Goal: Information Seeking & Learning: Check status

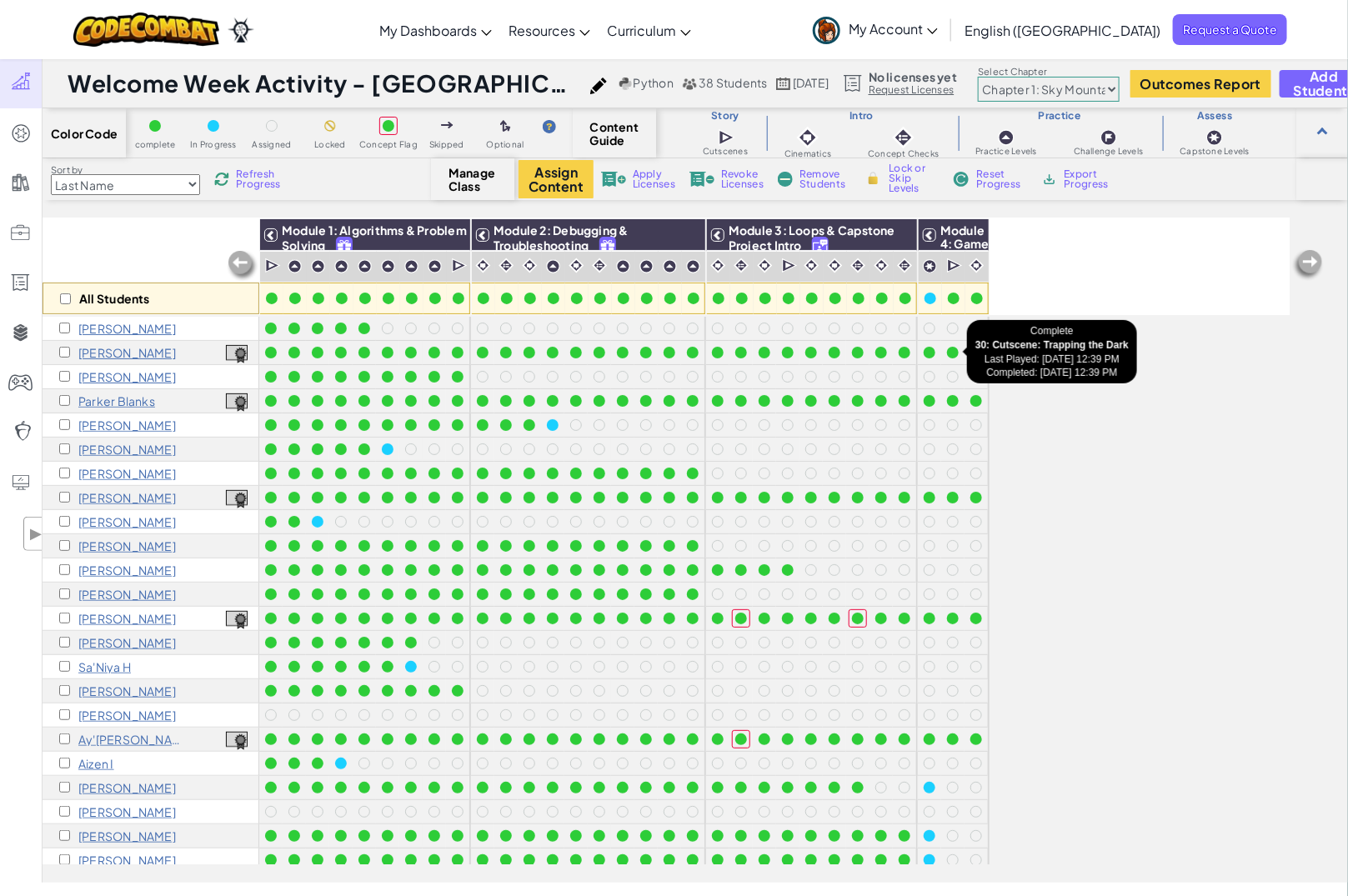
click at [952, 350] on div at bounding box center [953, 352] width 12 height 12
click at [924, 350] on div at bounding box center [930, 352] width 12 height 12
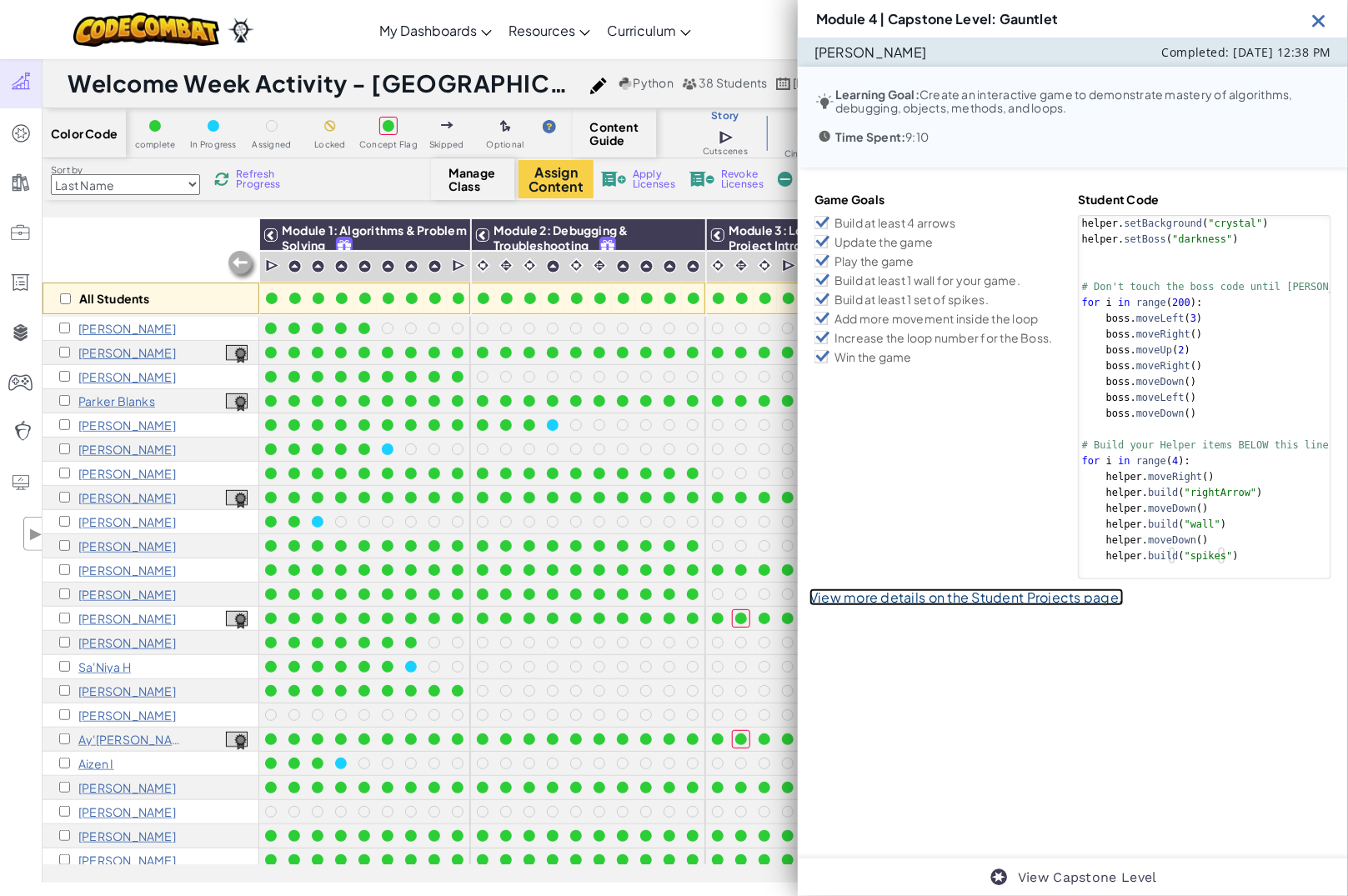
click at [965, 601] on link "View more details on the Student Projects page." at bounding box center [967, 597] width 315 height 18
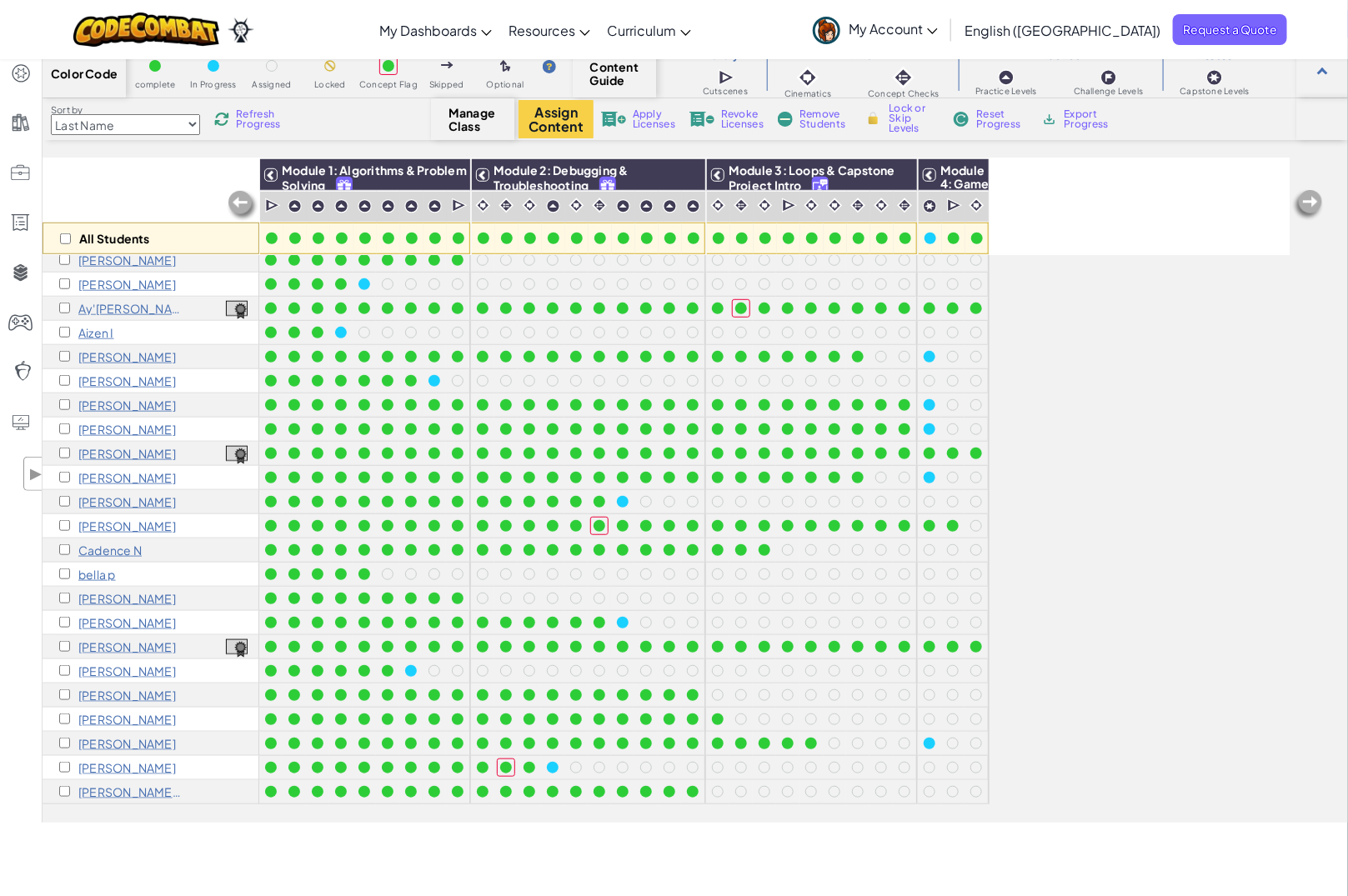
scroll to position [105, 0]
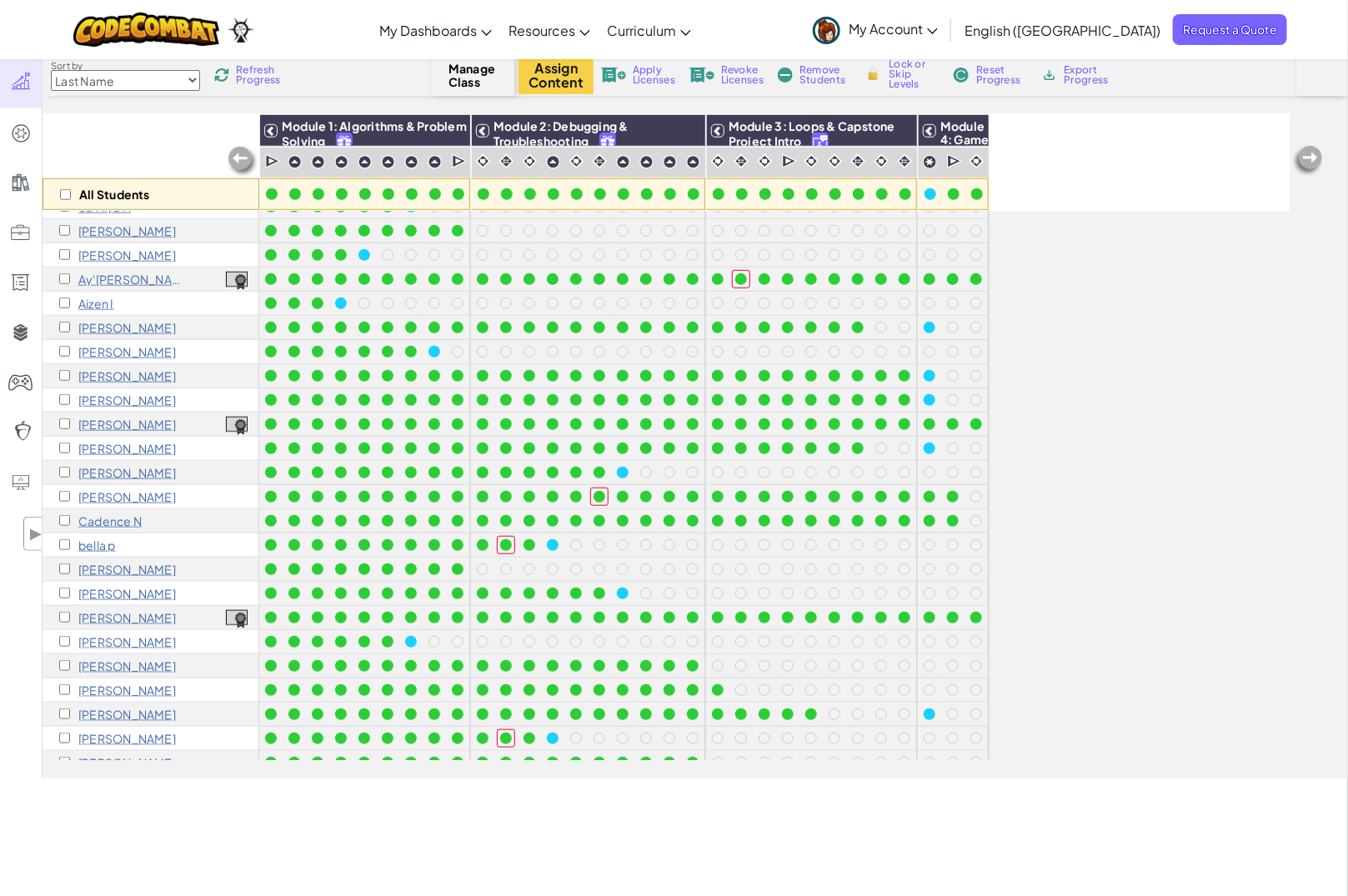
scroll to position [385, 0]
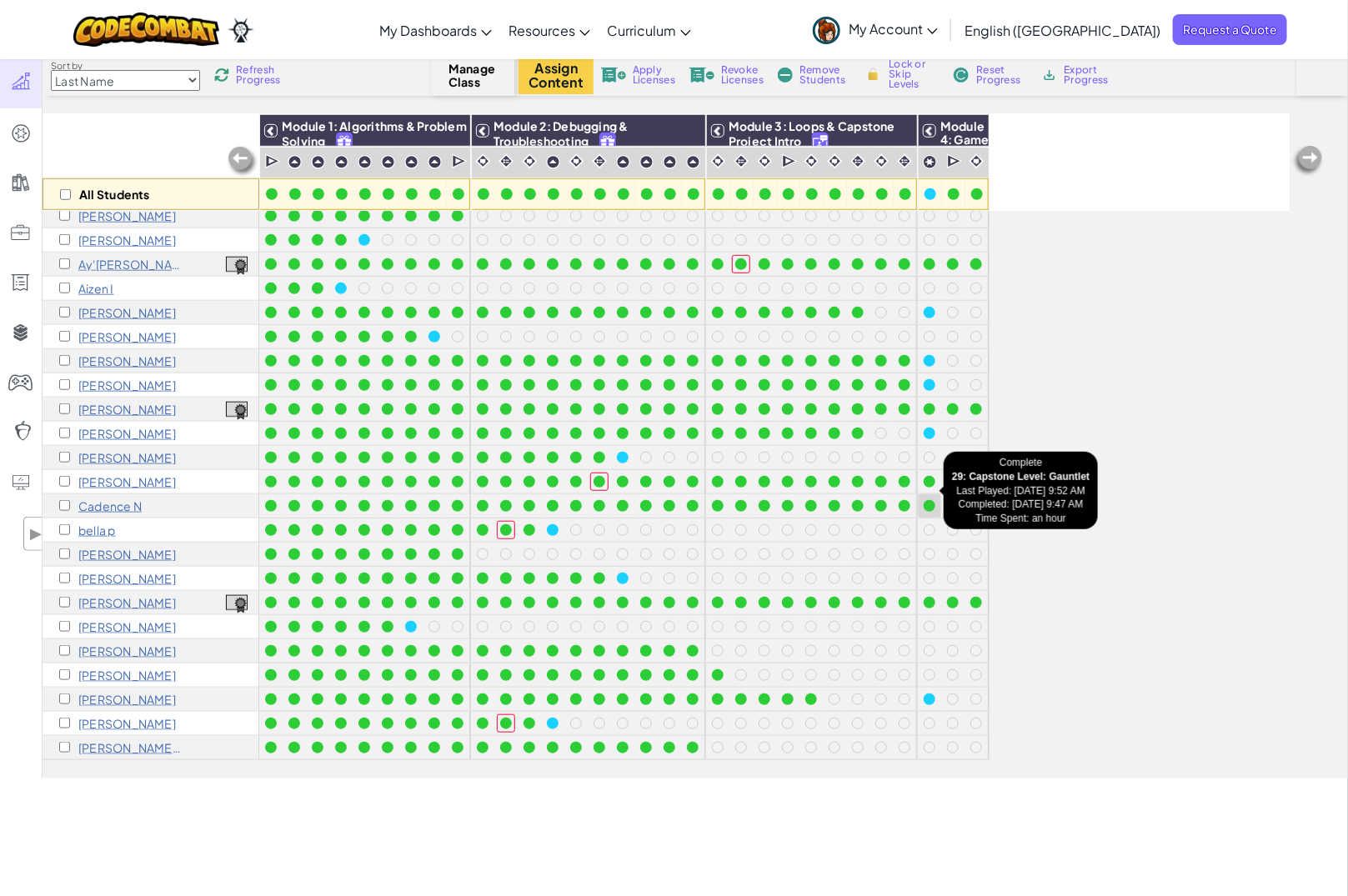
click at [926, 500] on div at bounding box center [930, 506] width 12 height 12
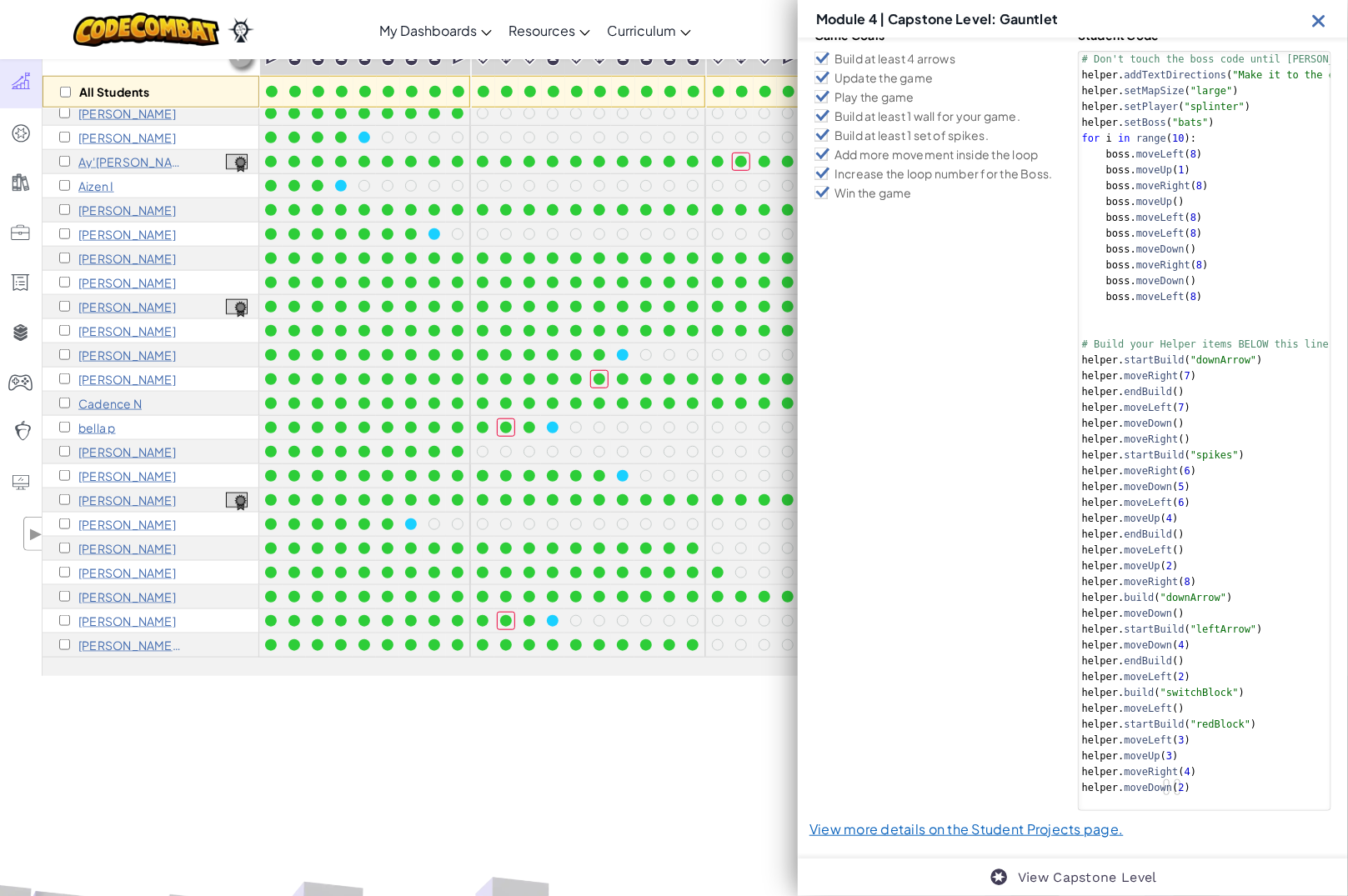
scroll to position [208, 0]
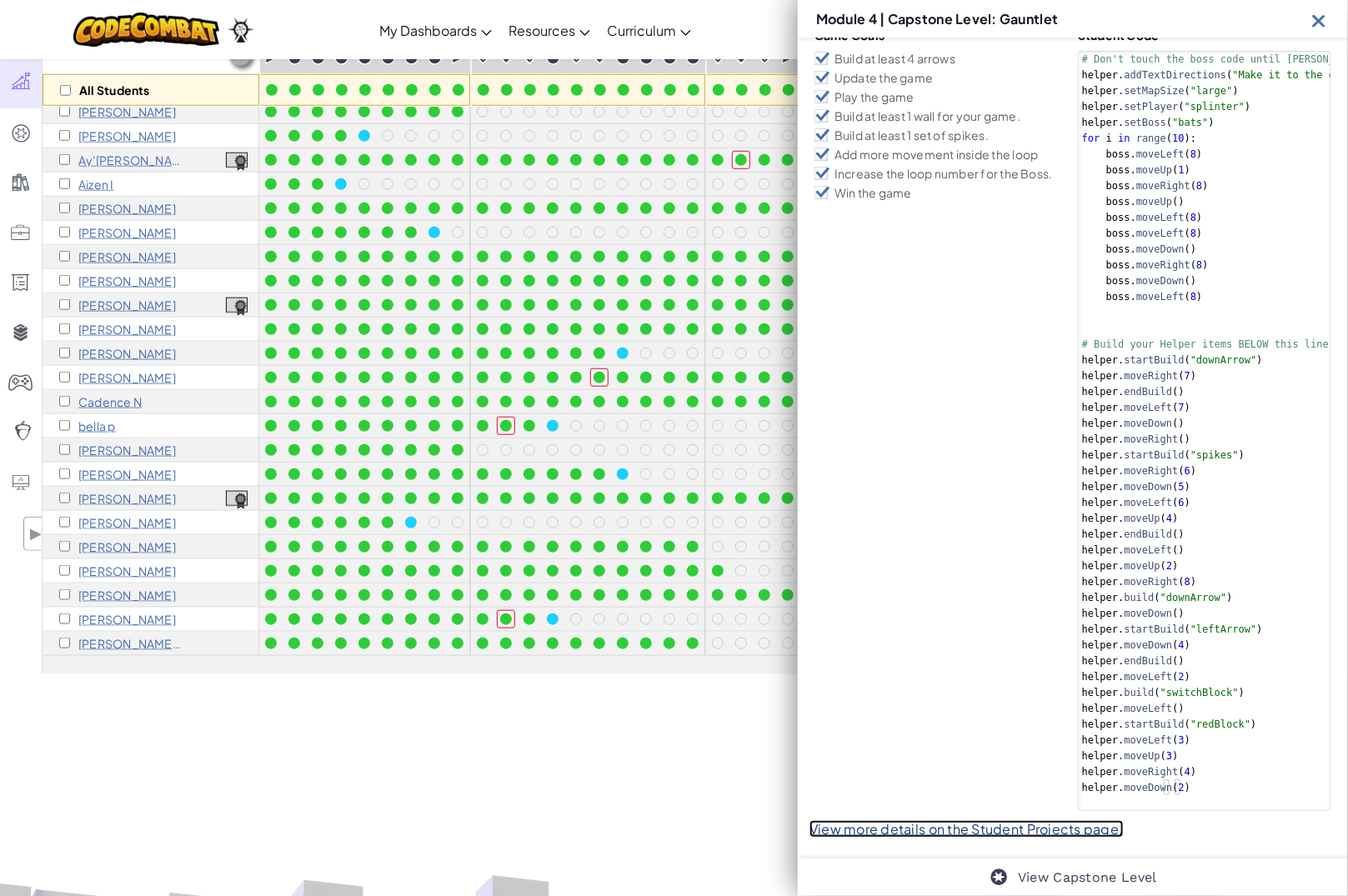
click at [972, 826] on link "View more details on the Student Projects page." at bounding box center [967, 829] width 315 height 18
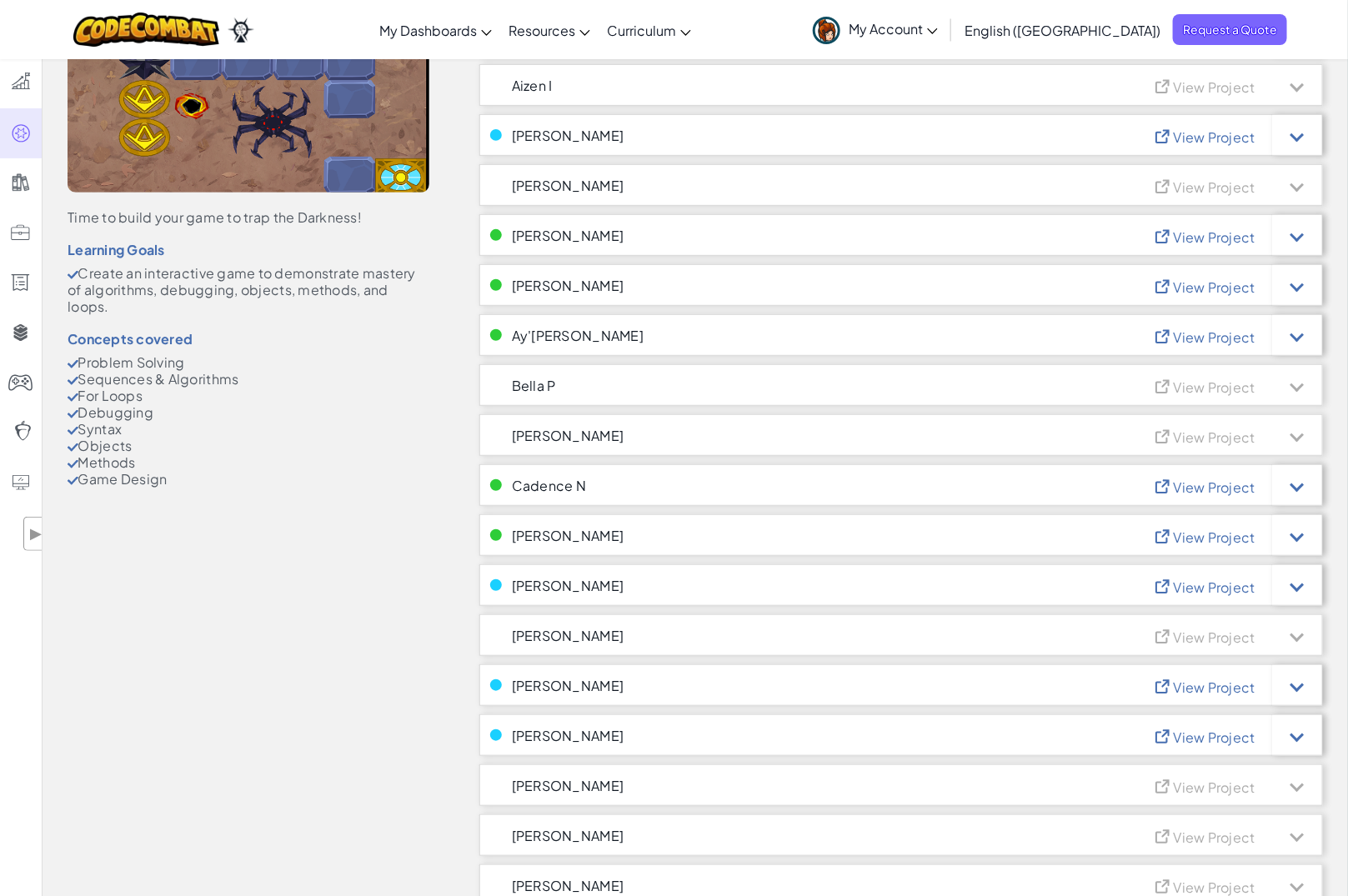
scroll to position [208, 0]
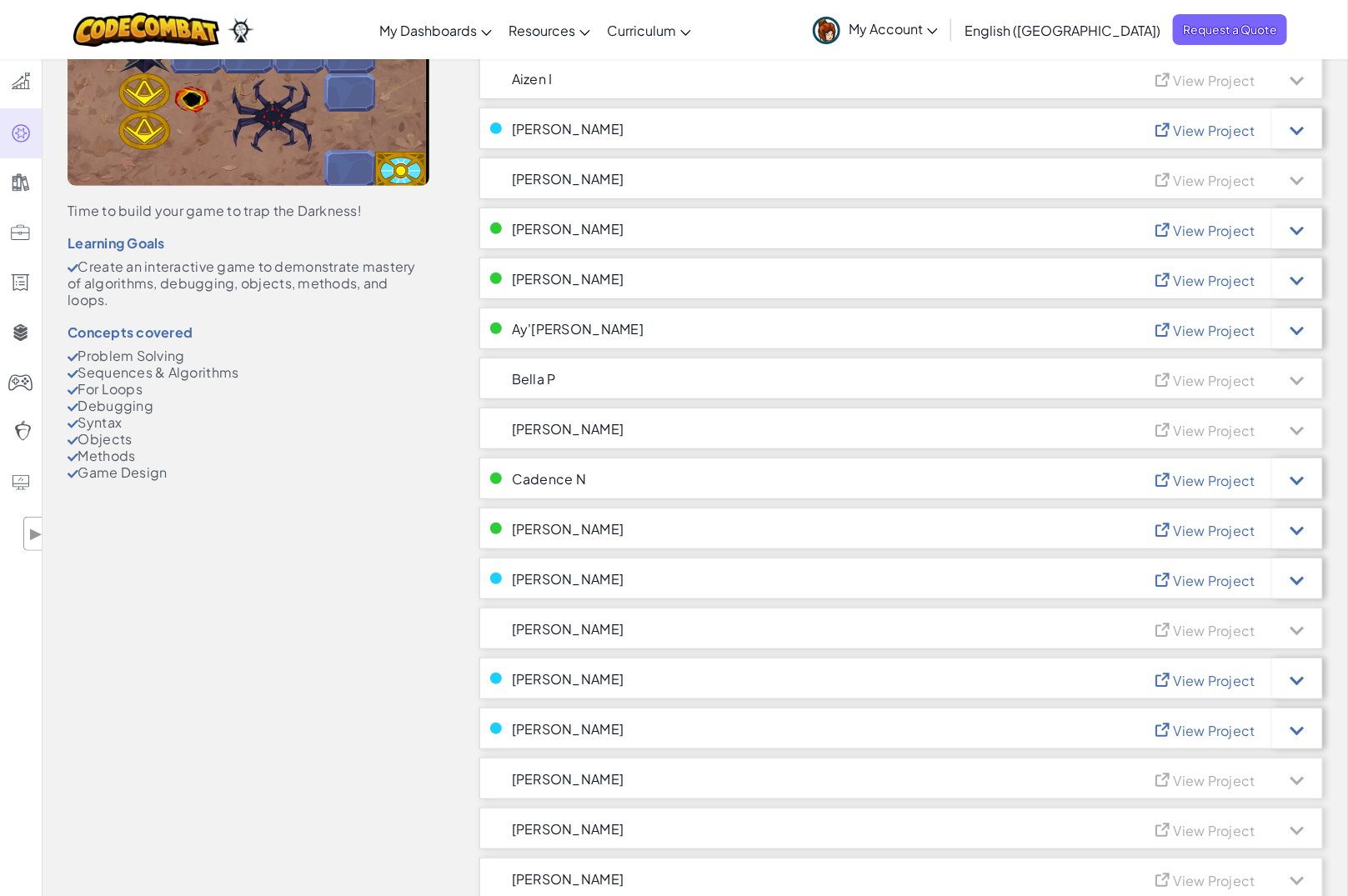
click at [1205, 481] on span "View Project" at bounding box center [1215, 481] width 82 height 18
